Goal: Find specific page/section: Find specific page/section

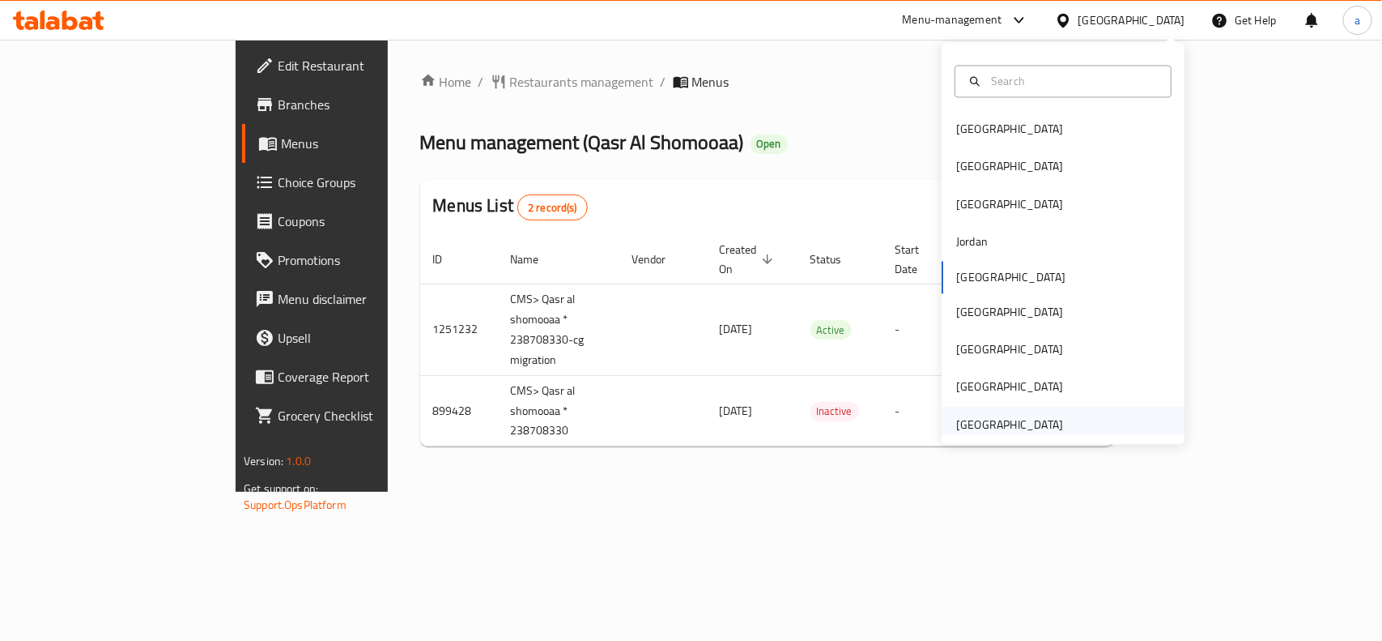
click at [1001, 422] on div "[GEOGRAPHIC_DATA]" at bounding box center [1009, 424] width 107 height 18
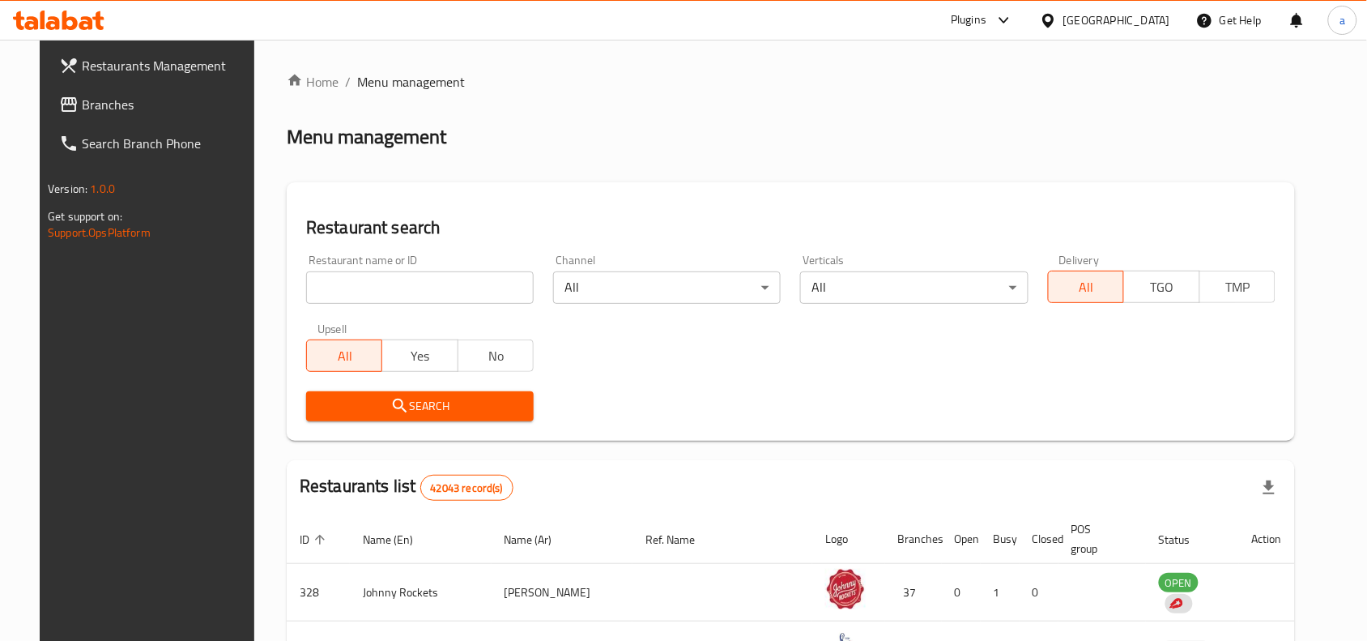
click at [82, 107] on span "Branches" at bounding box center [168, 104] width 173 height 19
